Goal: Obtain resource: Download file/media

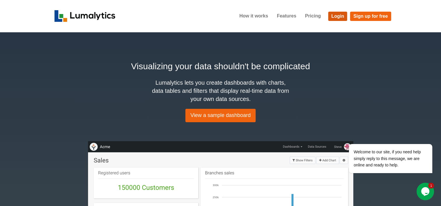
click at [332, 16] on link "Login" at bounding box center [337, 16] width 19 height 9
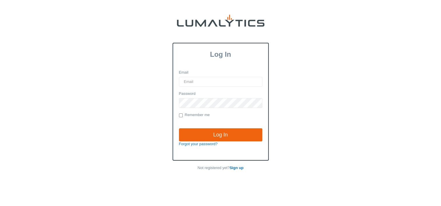
click at [214, 83] on input "Email" at bounding box center [220, 82] width 83 height 10
type input "[EMAIL_ADDRESS][DOMAIN_NAME]"
click at [179, 129] on input "Log In" at bounding box center [220, 135] width 83 height 13
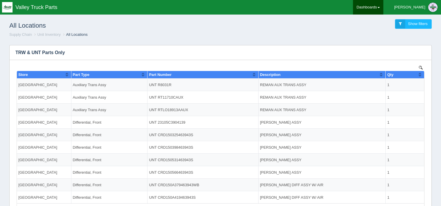
click at [383, 9] on link "Dashboards" at bounding box center [368, 7] width 30 height 15
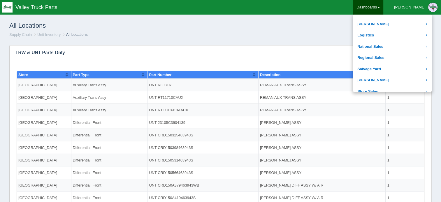
scroll to position [109, 0]
click at [391, 45] on link "National Sales" at bounding box center [392, 45] width 79 height 11
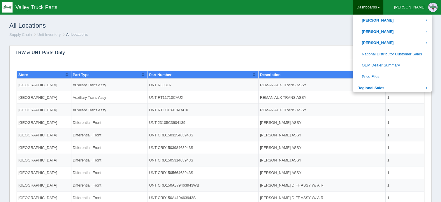
scroll to position [319, 0]
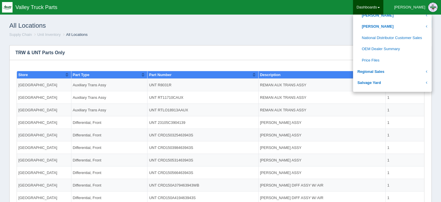
click at [391, 45] on link "OEM Dealer Summary" at bounding box center [392, 48] width 79 height 11
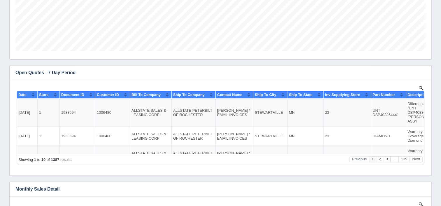
scroll to position [215, 0]
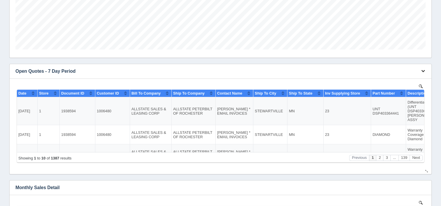
click at [422, 73] on button "button" at bounding box center [423, 71] width 8 height 9
click at [410, 76] on link "Download CSV" at bounding box center [403, 80] width 47 height 8
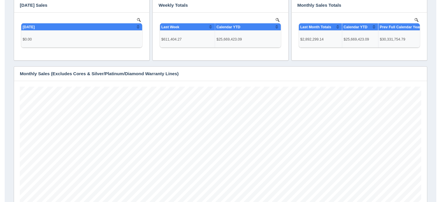
scroll to position [0, 0]
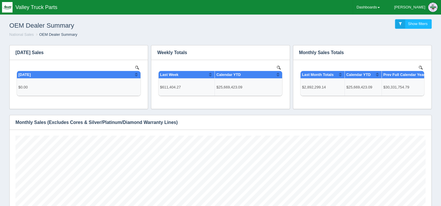
click at [383, 9] on link "Dashboards" at bounding box center [368, 7] width 30 height 15
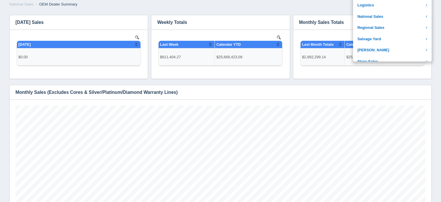
scroll to position [107, 0]
click at [399, 19] on link "National Sales" at bounding box center [392, 17] width 79 height 11
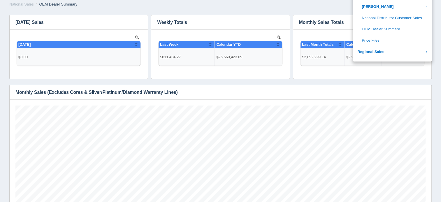
scroll to position [310, 0]
click at [405, 7] on link "[PERSON_NAME]" at bounding box center [392, 5] width 79 height 11
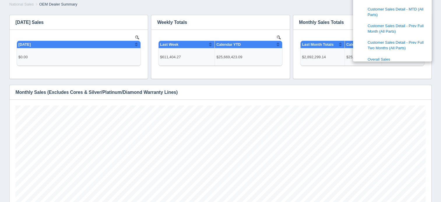
scroll to position [373, 0]
click at [407, 43] on link "Overall Sales" at bounding box center [392, 43] width 79 height 11
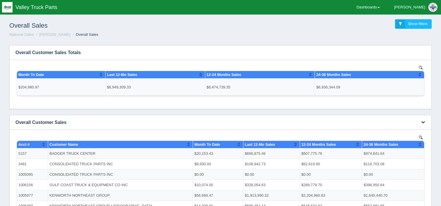
click at [422, 123] on icon "button" at bounding box center [423, 122] width 4 height 4
click at [407, 129] on link "Download CSV" at bounding box center [403, 131] width 47 height 8
click at [236, 31] on div "Overall Sales Show filters" at bounding box center [221, 24] width 432 height 16
